Goal: Navigation & Orientation: Find specific page/section

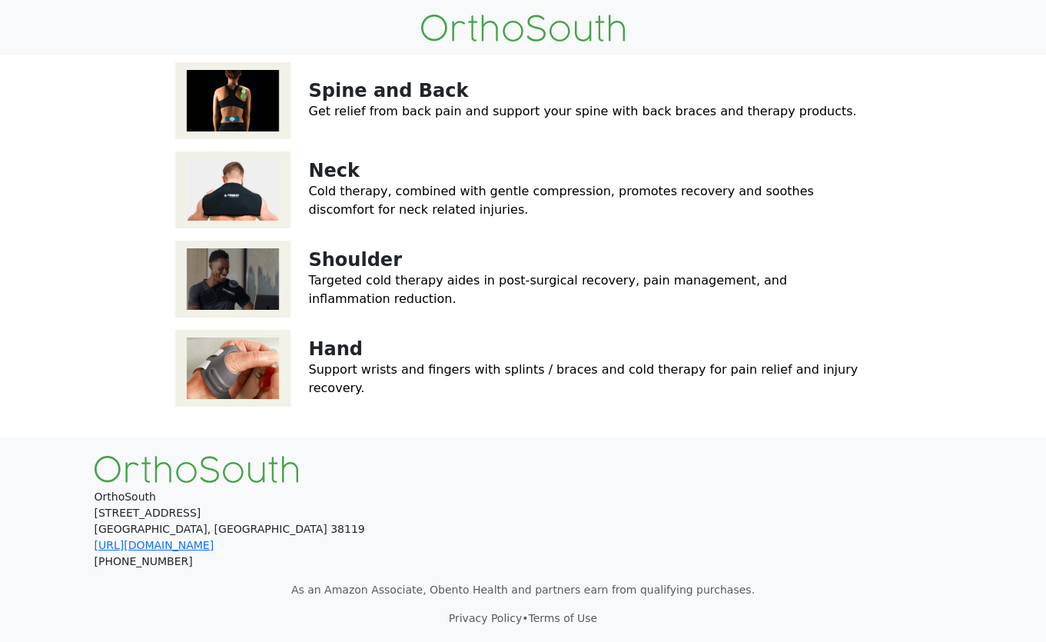
scroll to position [400, 0]
click at [243, 189] on img at bounding box center [232, 189] width 115 height 77
